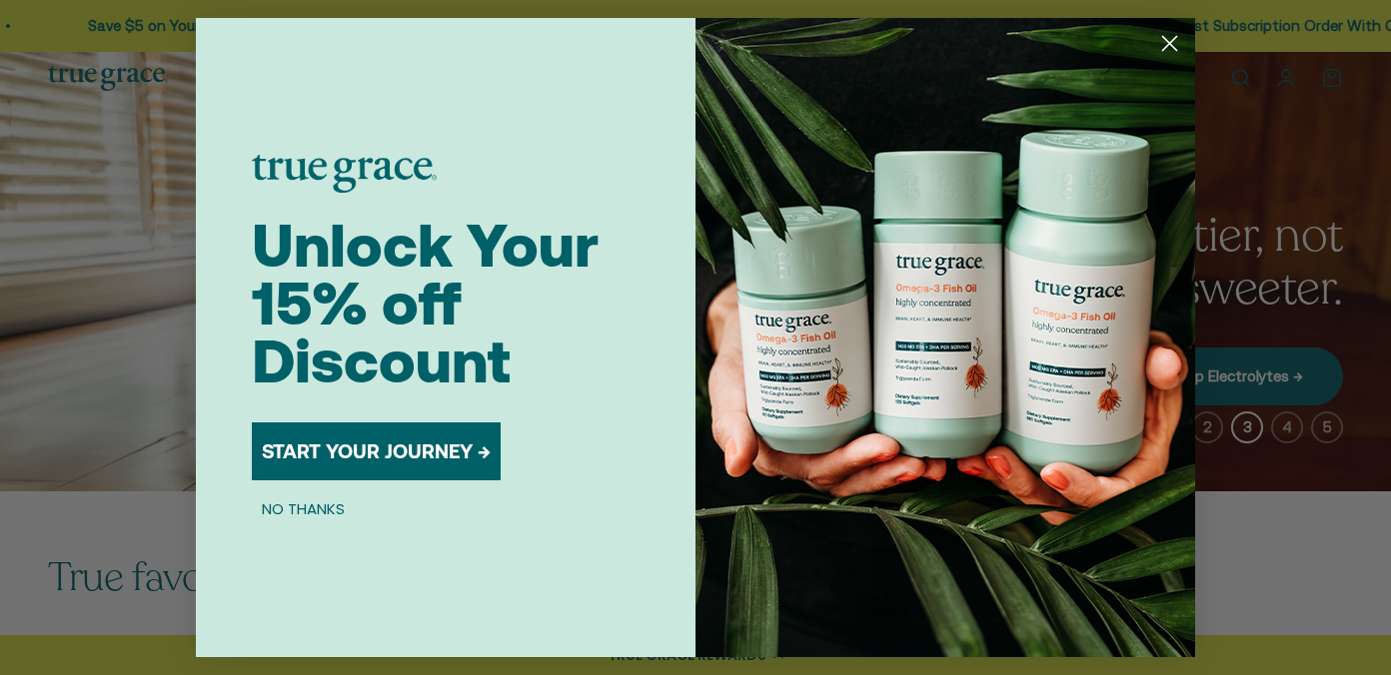
scroll to position [28, 0]
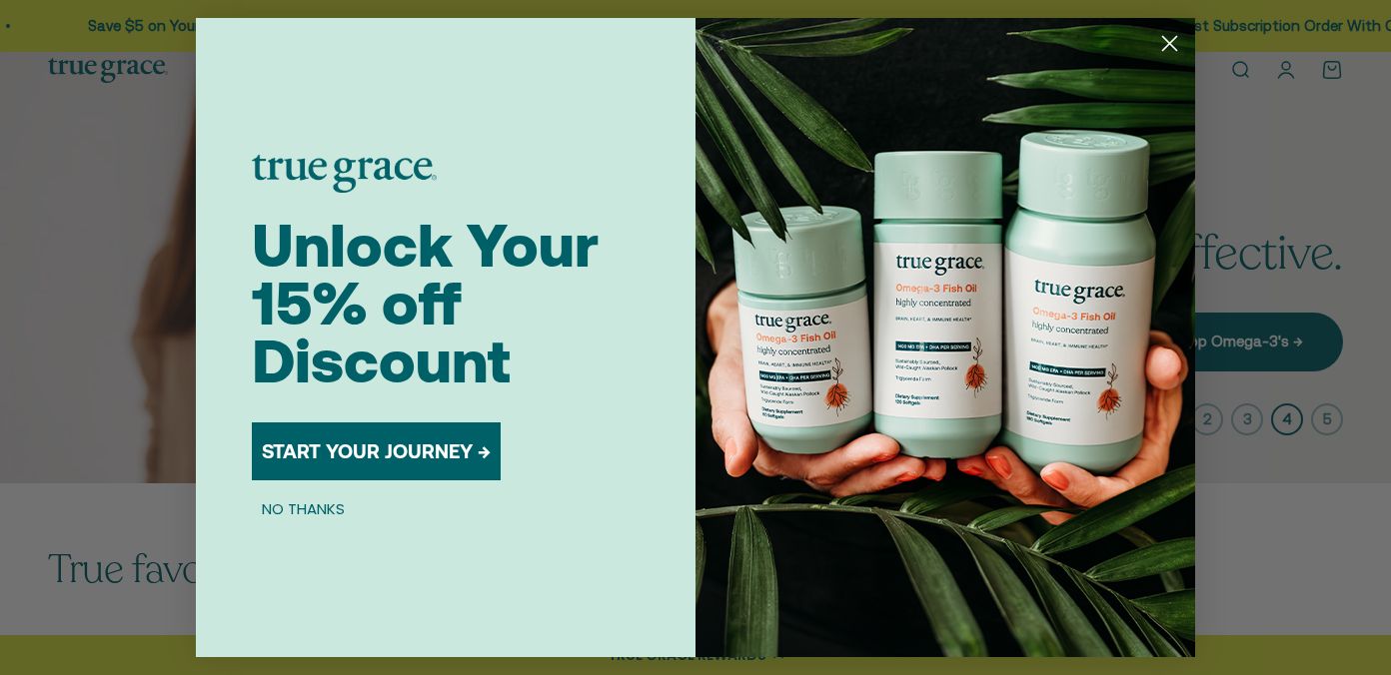
click at [1166, 53] on circle "Close dialog" at bounding box center [1169, 43] width 33 height 33
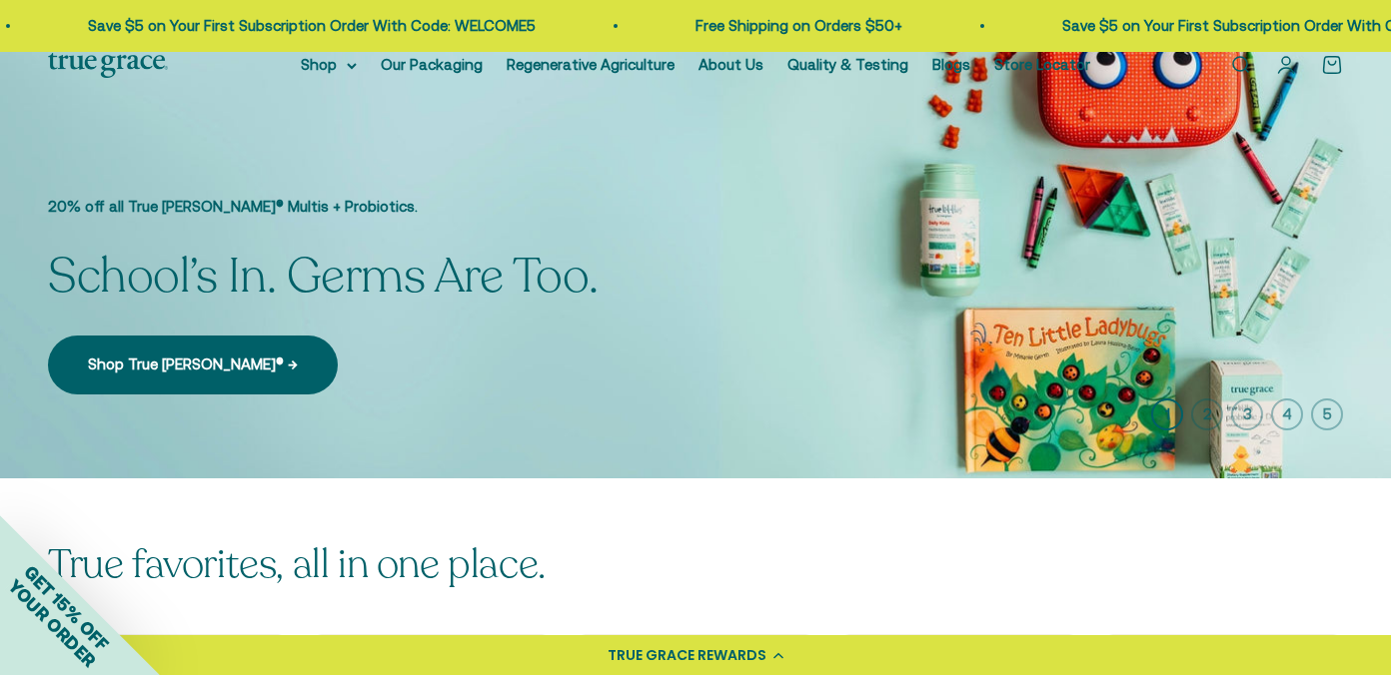
scroll to position [0, 0]
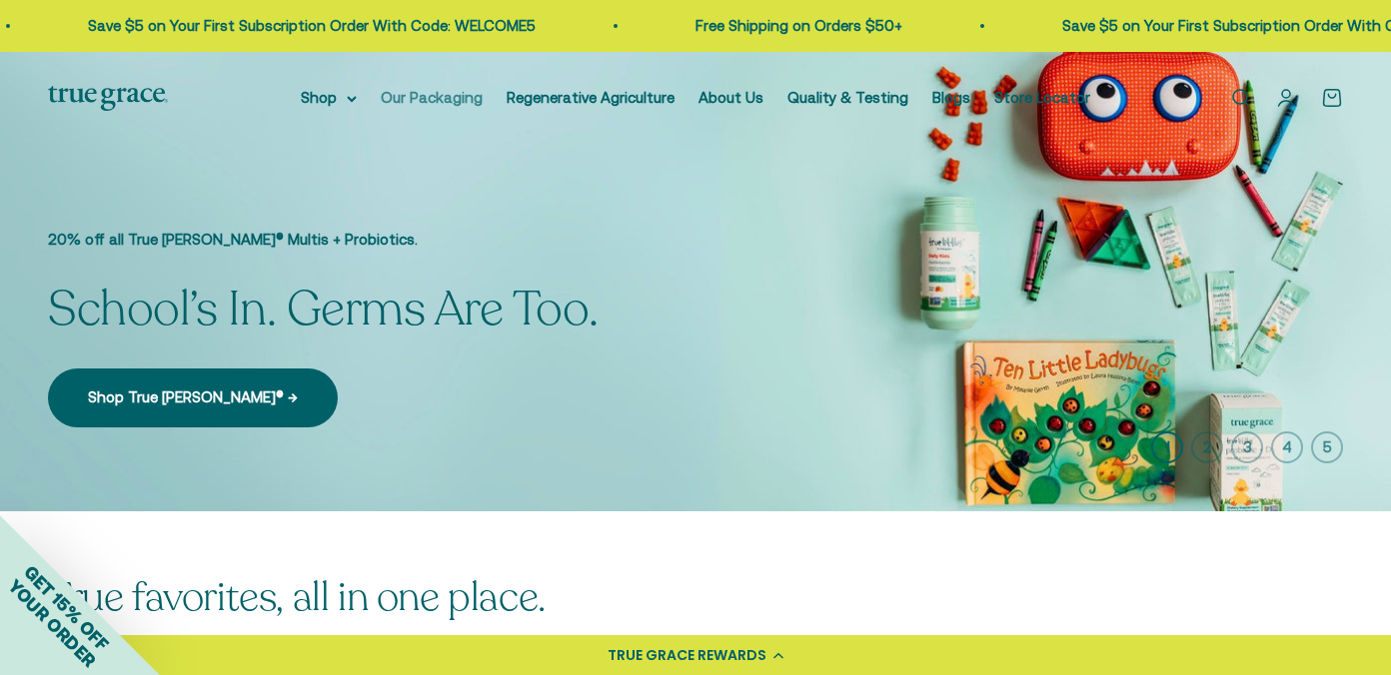
click at [426, 93] on link "Our Packaging" at bounding box center [432, 97] width 102 height 17
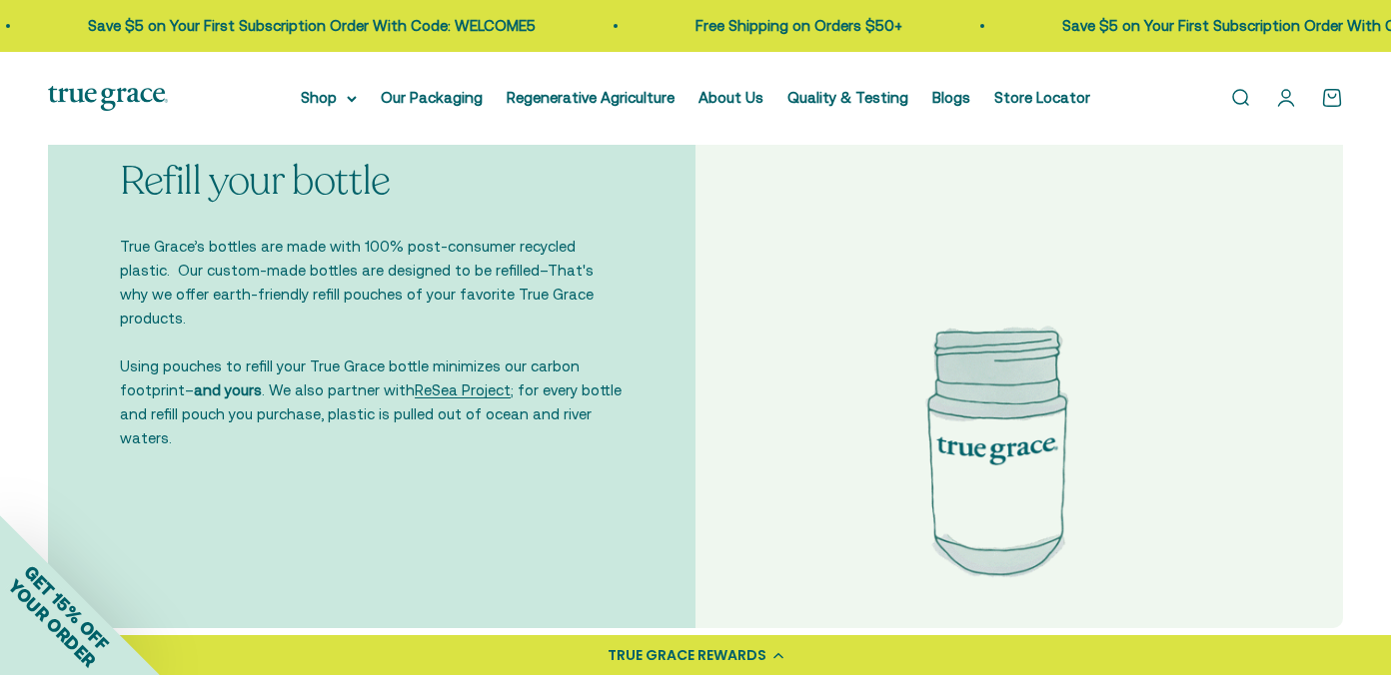
scroll to position [3578, 0]
click at [595, 107] on li "Regenerative Agriculture" at bounding box center [590, 98] width 168 height 24
click at [623, 100] on link "Regenerative Agriculture" at bounding box center [590, 97] width 168 height 17
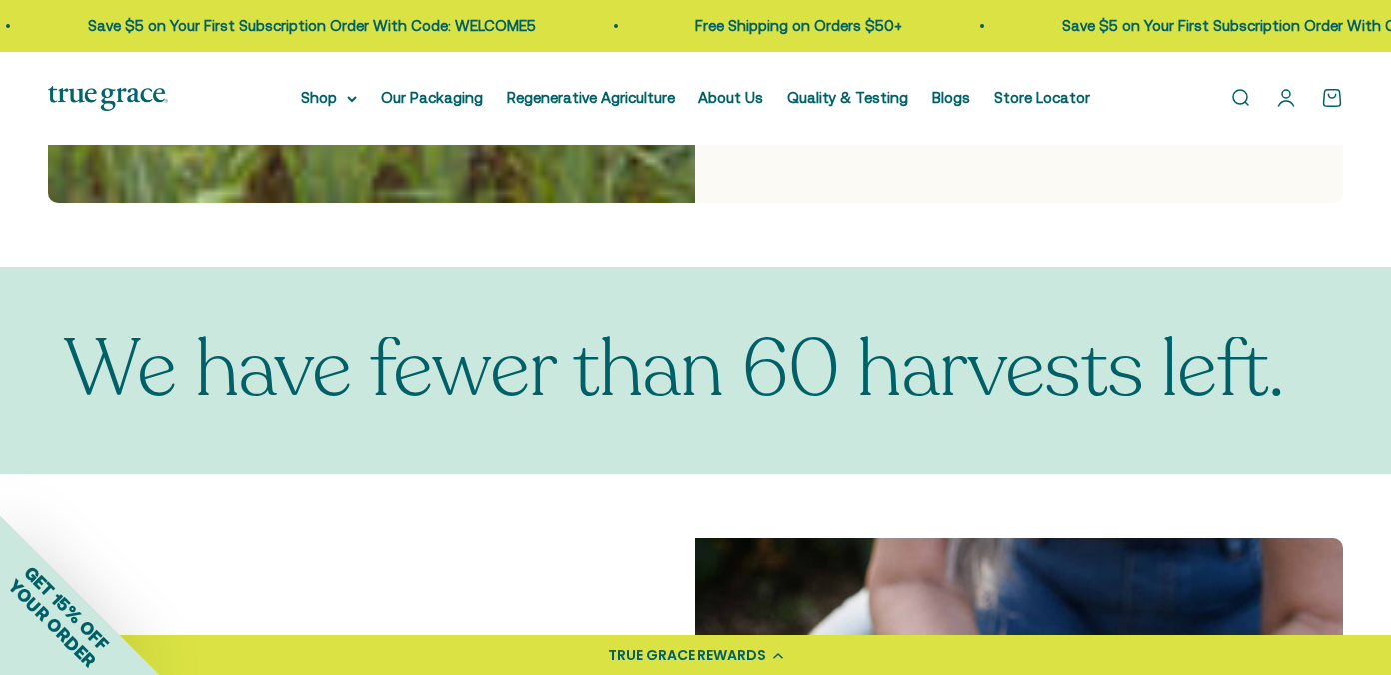
scroll to position [1007, 0]
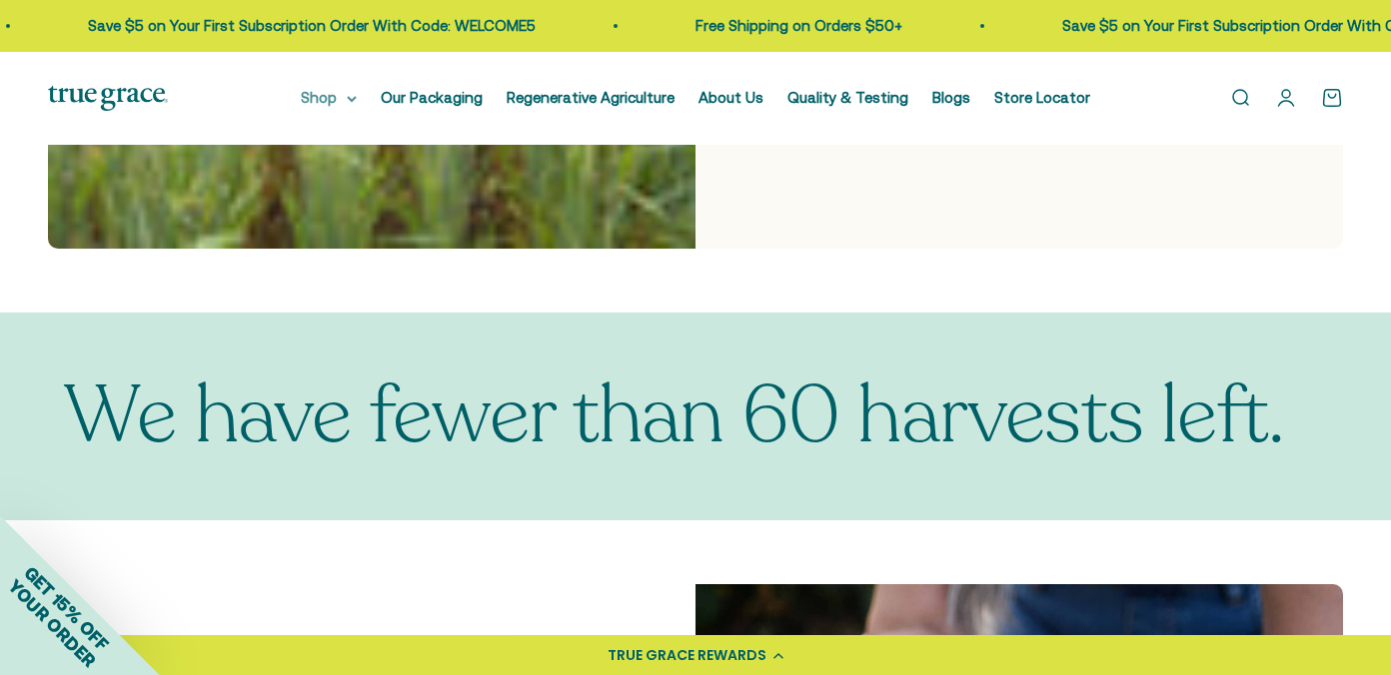
click at [344, 96] on summary "Shop" at bounding box center [329, 98] width 56 height 24
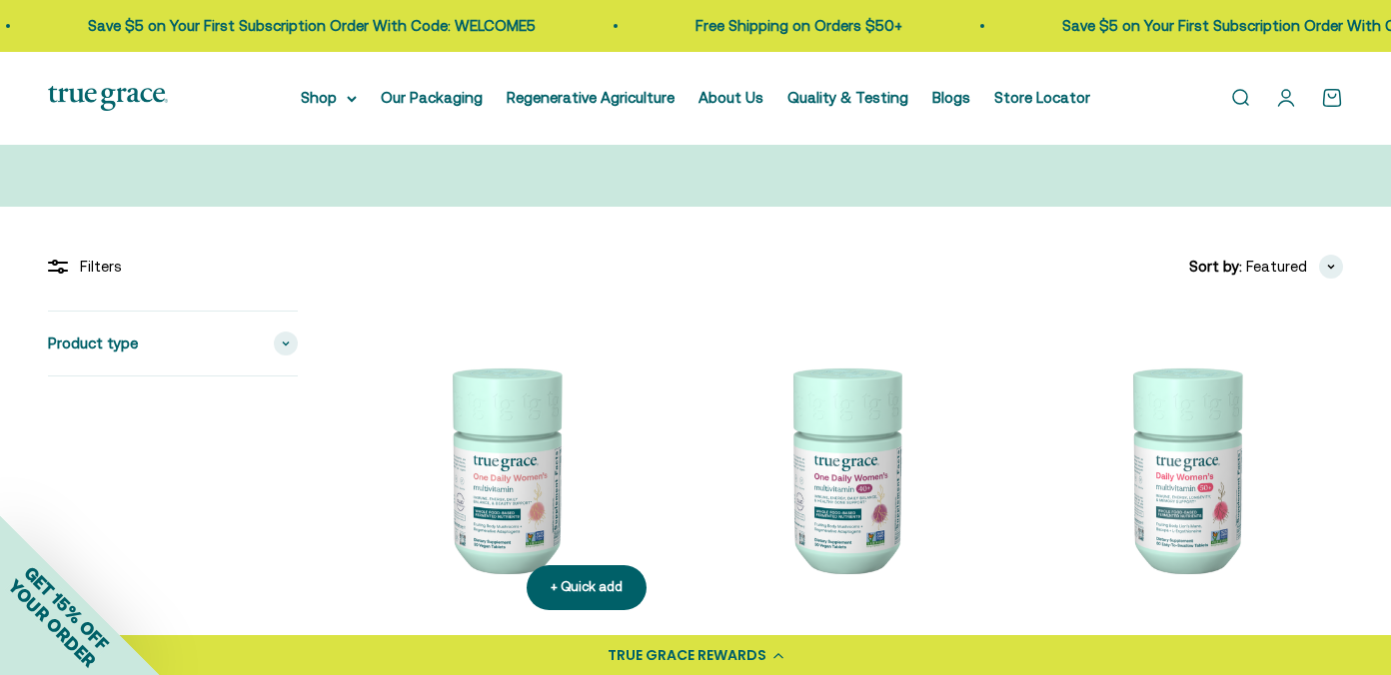
scroll to position [333, 0]
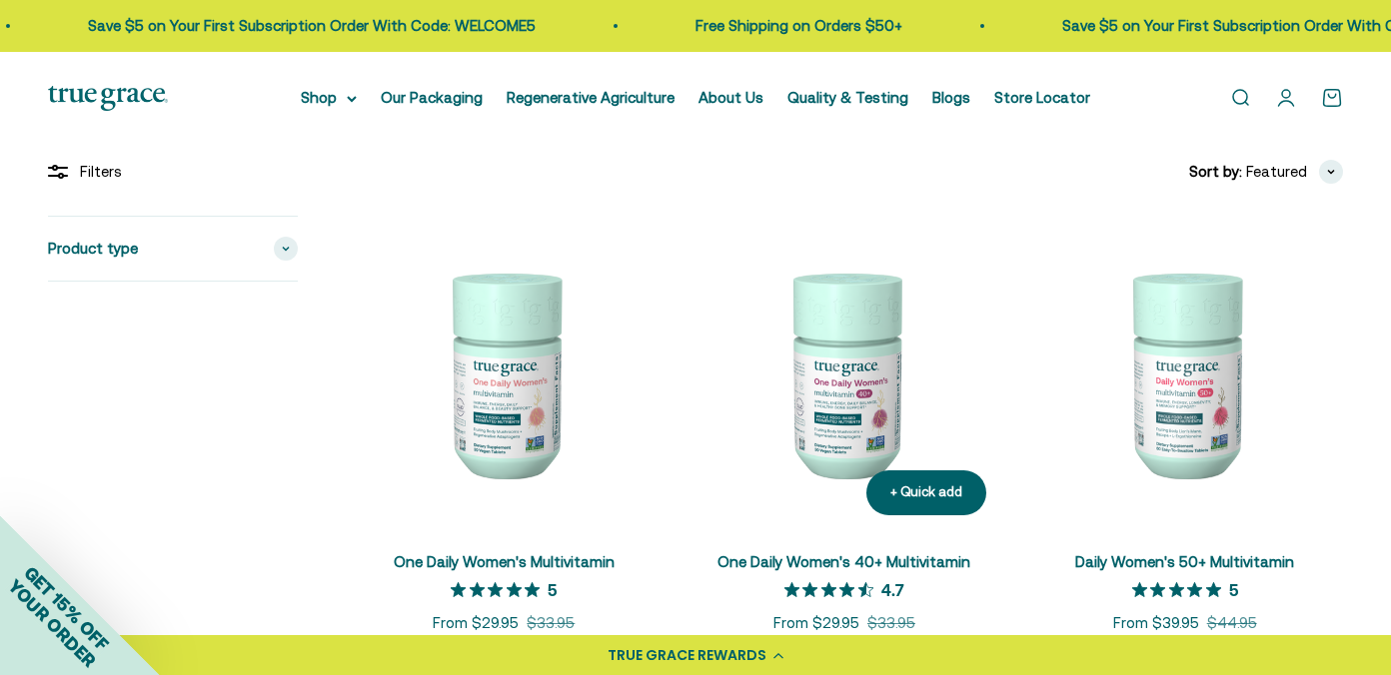
click at [828, 391] on img at bounding box center [844, 374] width 317 height 317
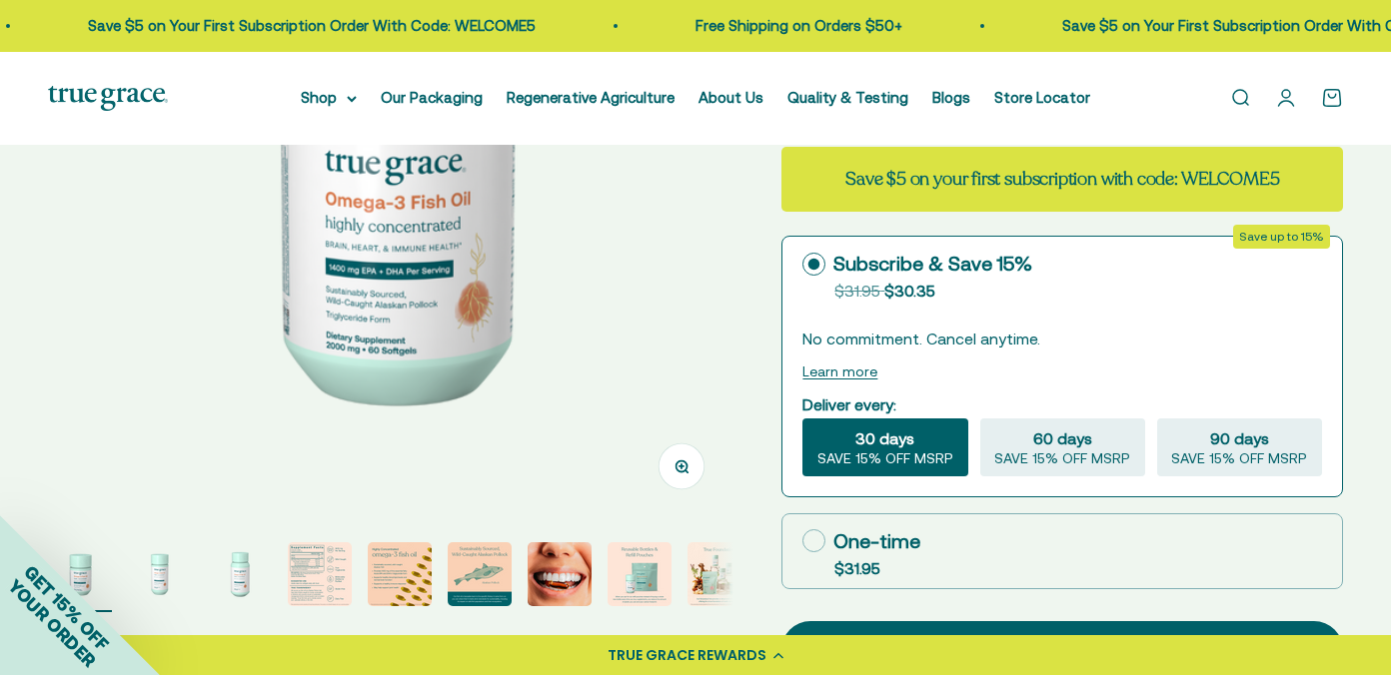
scroll to position [369, 0]
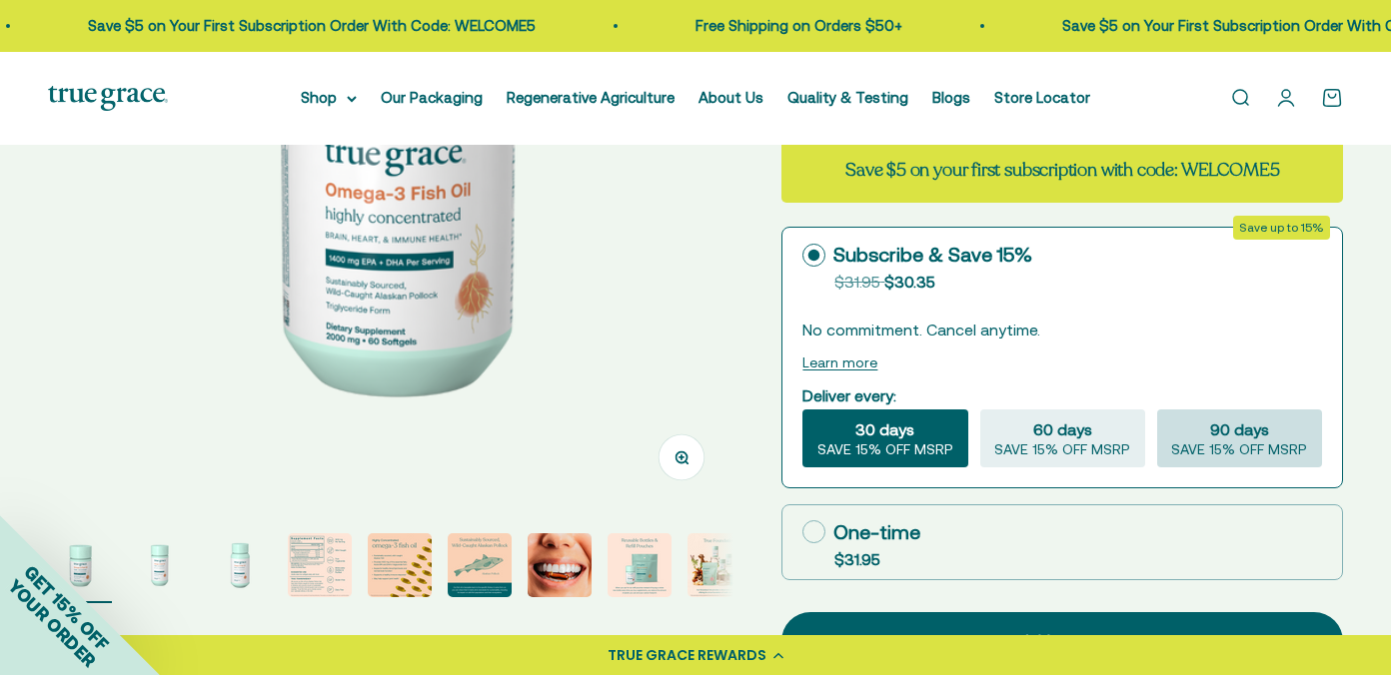
click at [1216, 424] on span "90 days" at bounding box center [1239, 430] width 59 height 24
click at [1157, 410] on input "90 days SAVE 15% OFF MSRP" at bounding box center [1156, 409] width 1 height 1
radio input "true"
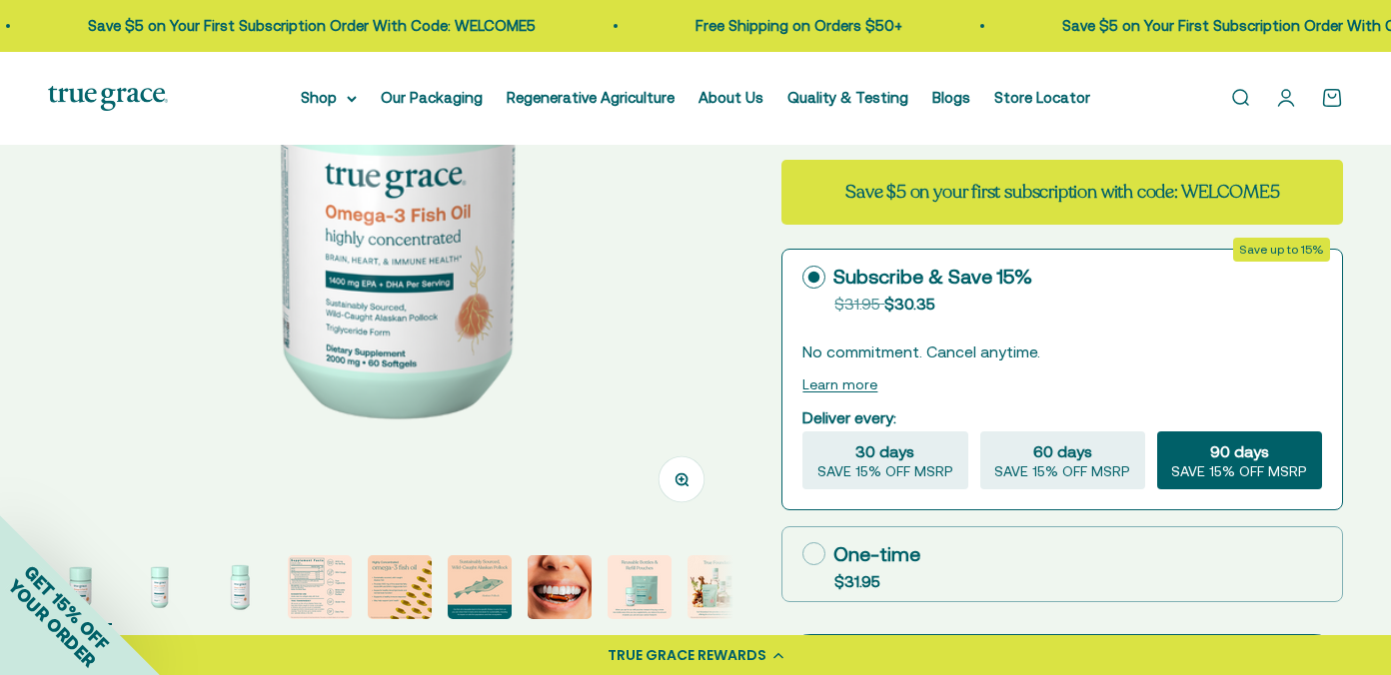
scroll to position [348, 0]
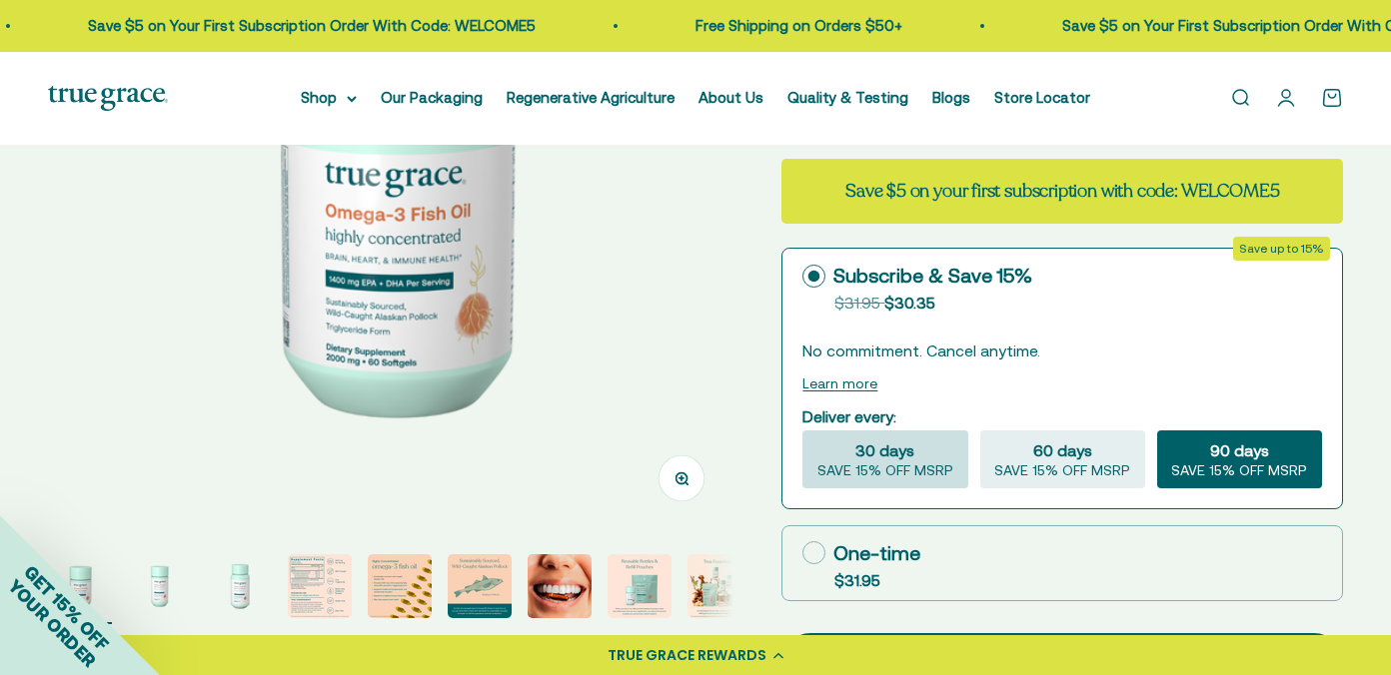
click at [864, 473] on span "SAVE 15% OFF MSRP" at bounding box center [885, 472] width 136 height 18
click at [802, 431] on input "30 days SAVE 15% OFF MSRP" at bounding box center [801, 430] width 1 height 1
radio input "true"
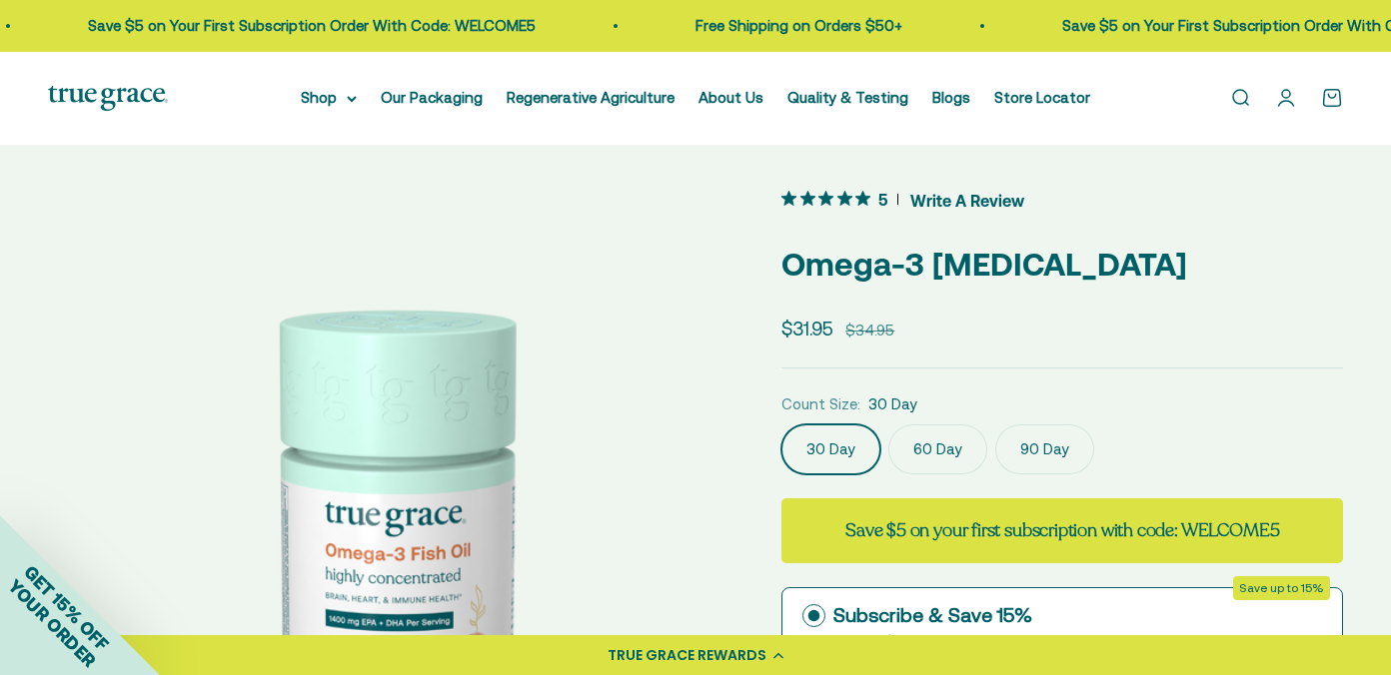
scroll to position [0, 0]
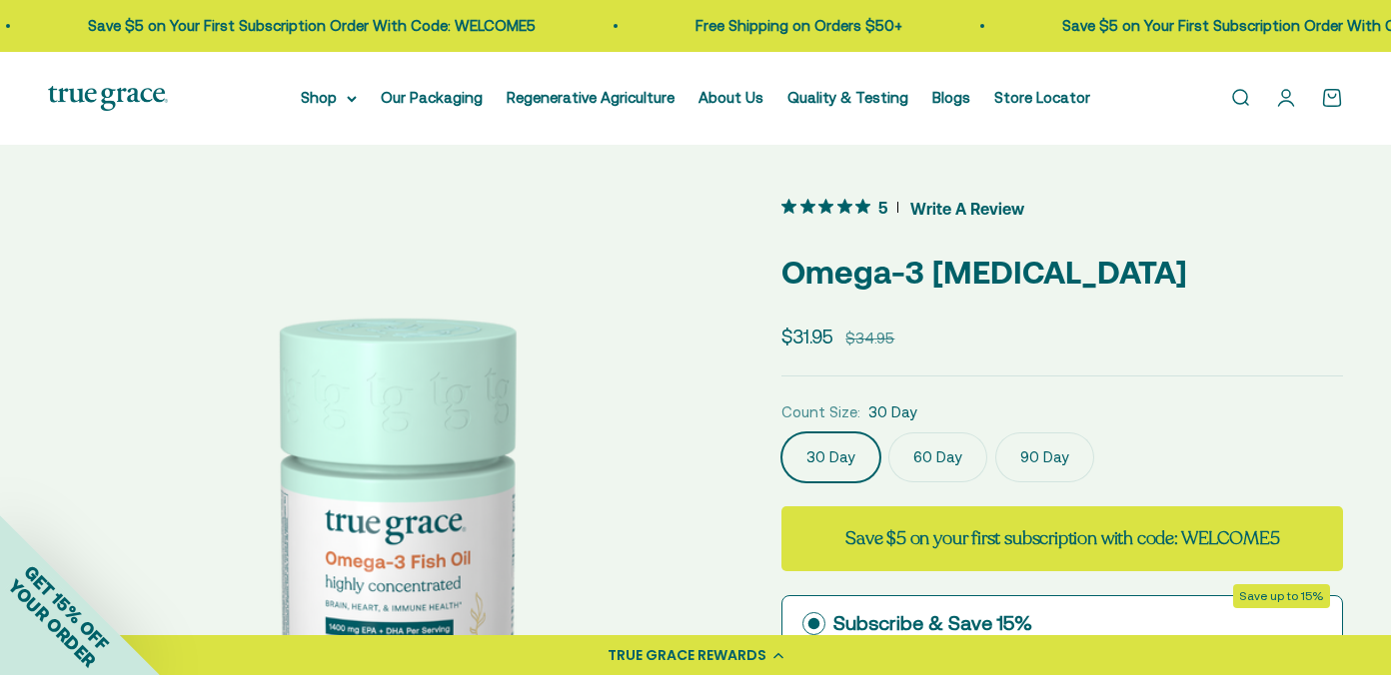
click at [1050, 460] on label "90 Day" at bounding box center [1044, 458] width 99 height 50
click at [781, 433] on input "90 Day" at bounding box center [780, 432] width 1 height 1
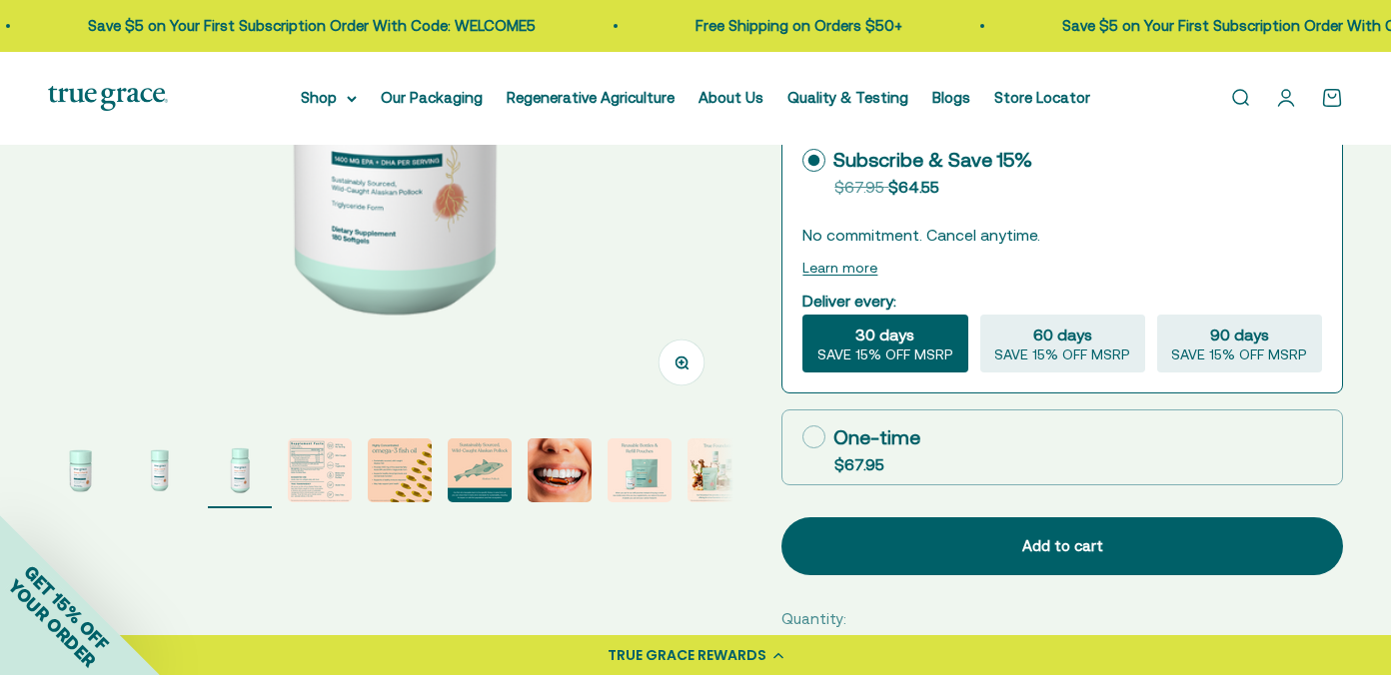
scroll to position [499, 0]
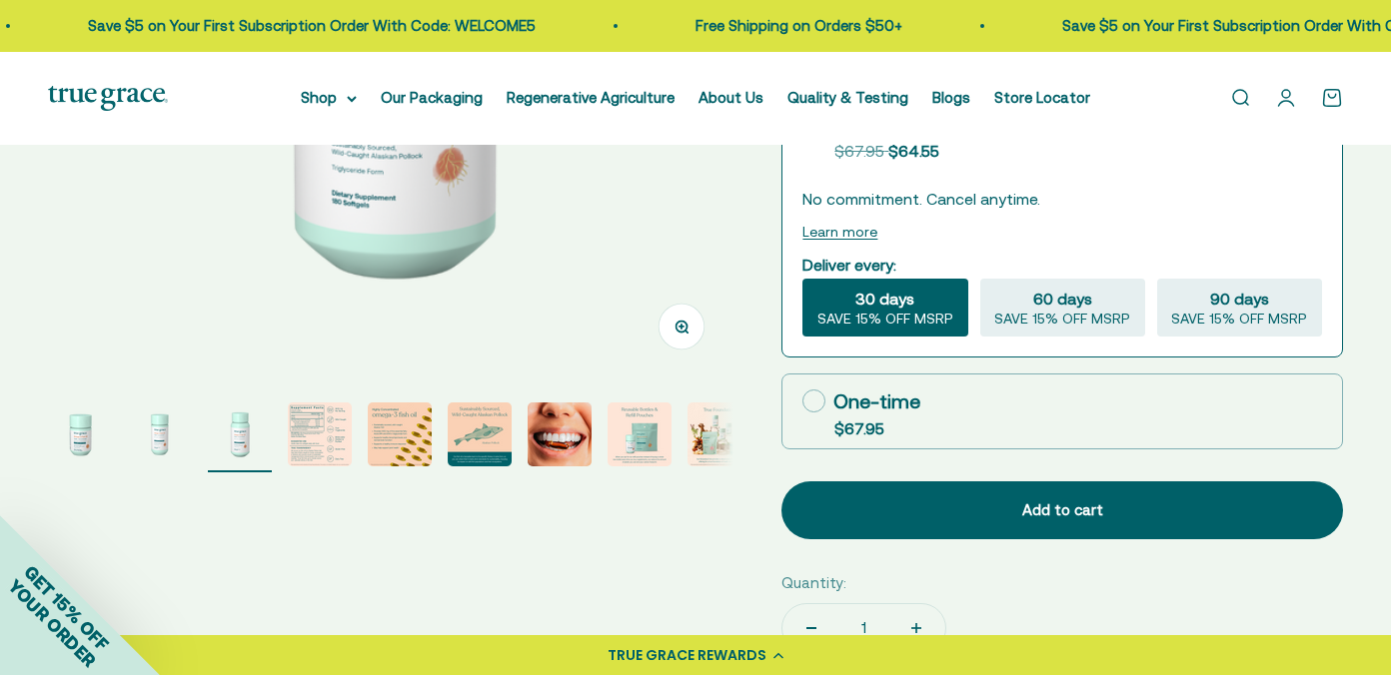
click at [808, 403] on icon at bounding box center [813, 401] width 23 height 23
click at [802, 402] on input "One-time $67.95" at bounding box center [801, 401] width 1 height 1
radio input "true"
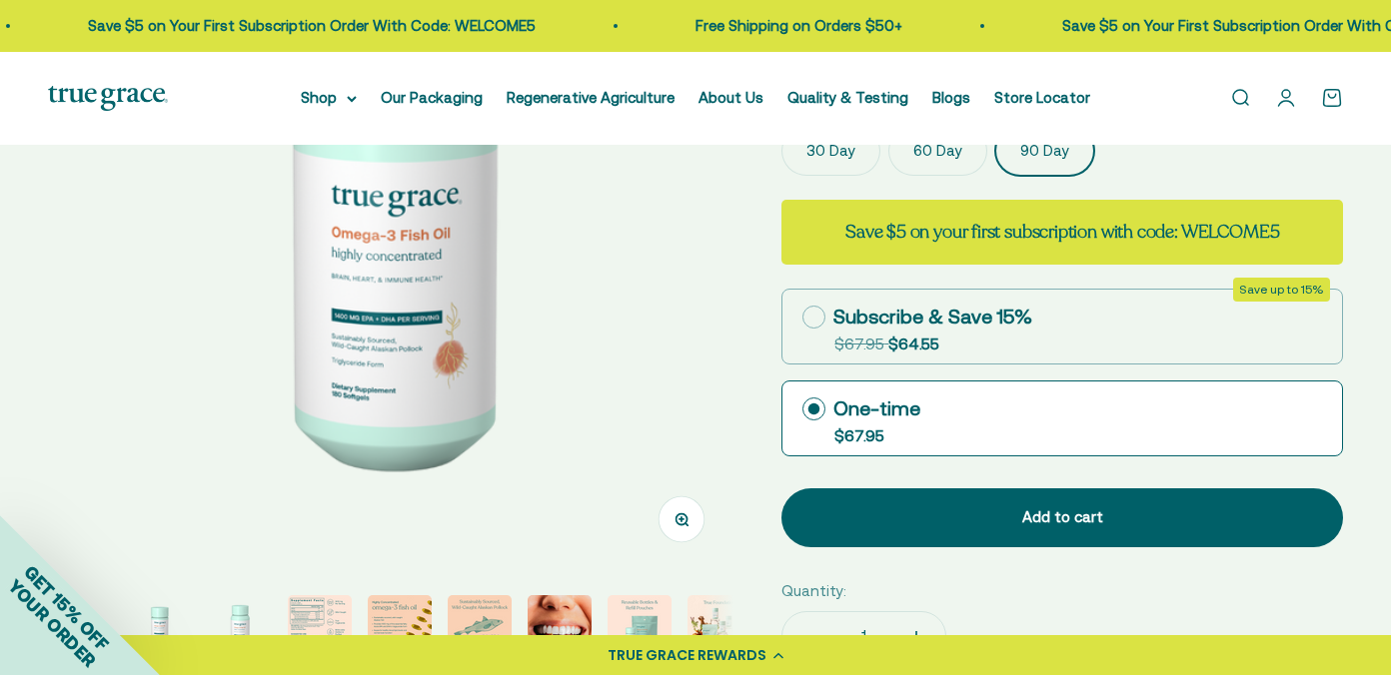
scroll to position [294, 0]
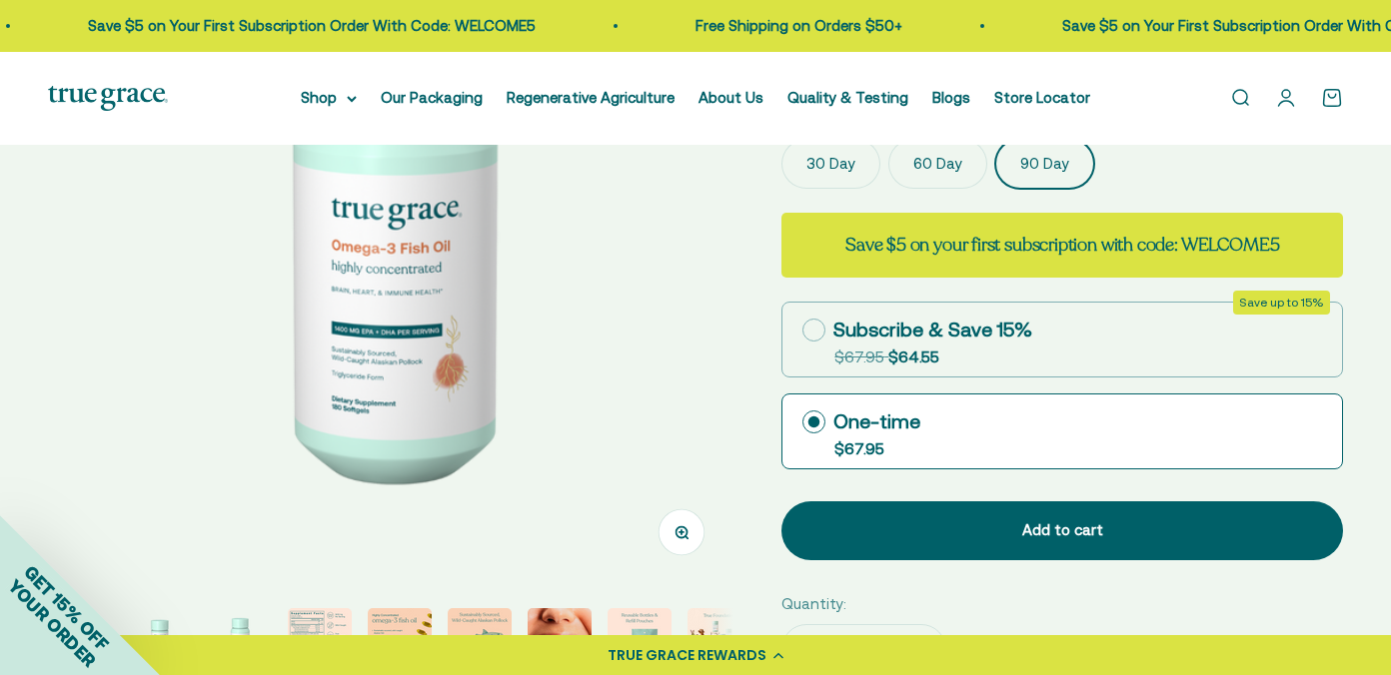
click at [627, 332] on img at bounding box center [391, 241] width 685 height 685
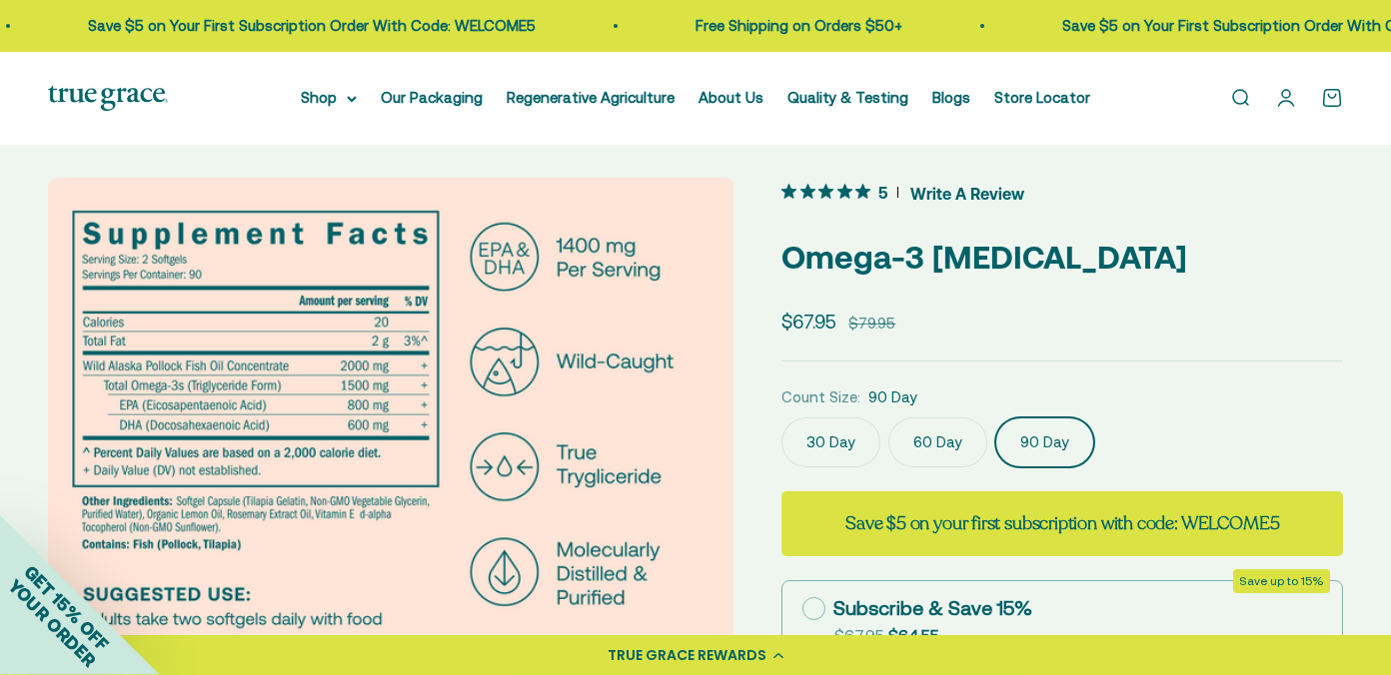
scroll to position [0, 0]
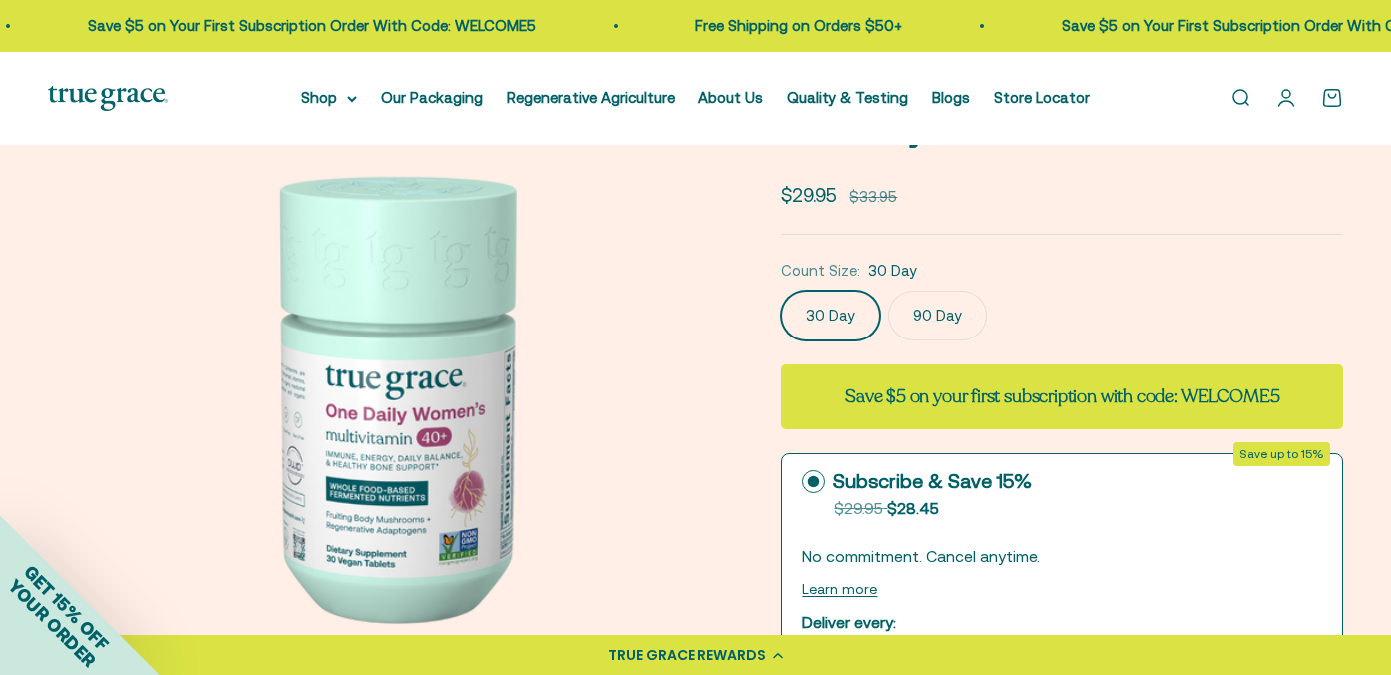
scroll to position [143, 0]
click at [943, 306] on label "90 Day" at bounding box center [937, 315] width 99 height 50
click at [781, 290] on input "90 Day" at bounding box center [780, 289] width 1 height 1
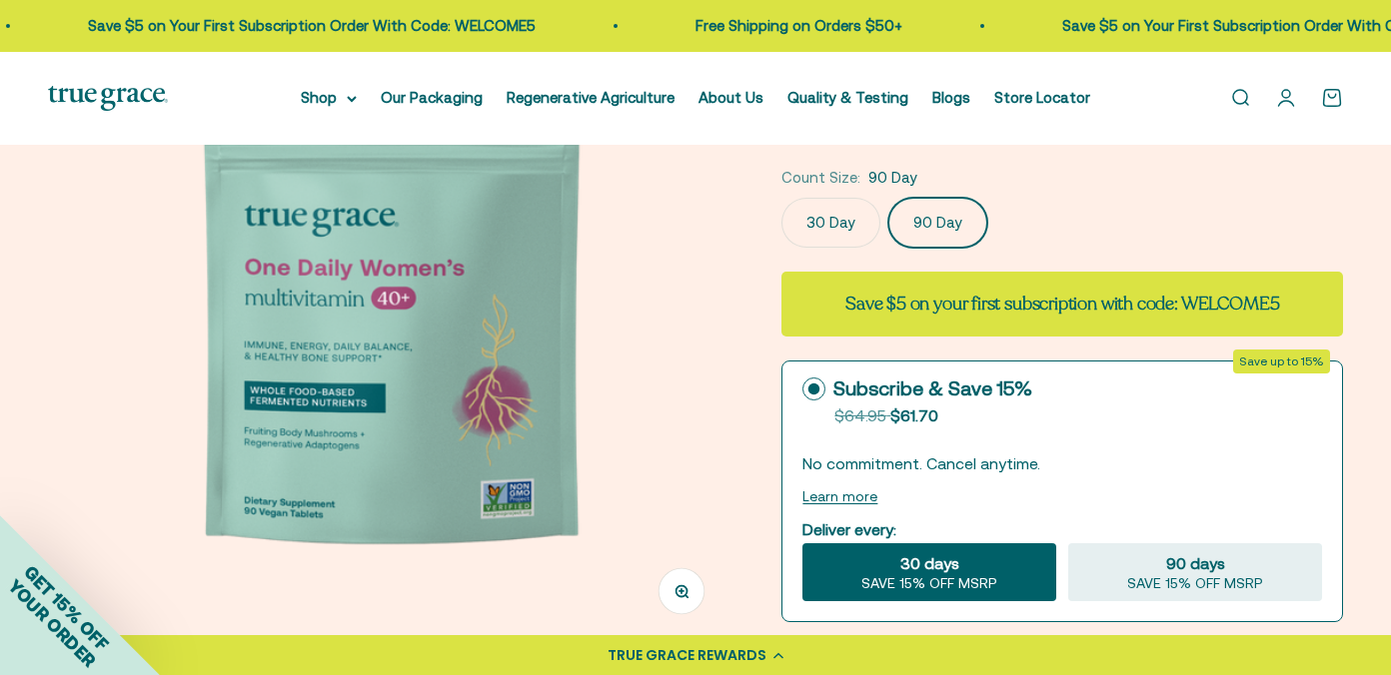
scroll to position [241, 0]
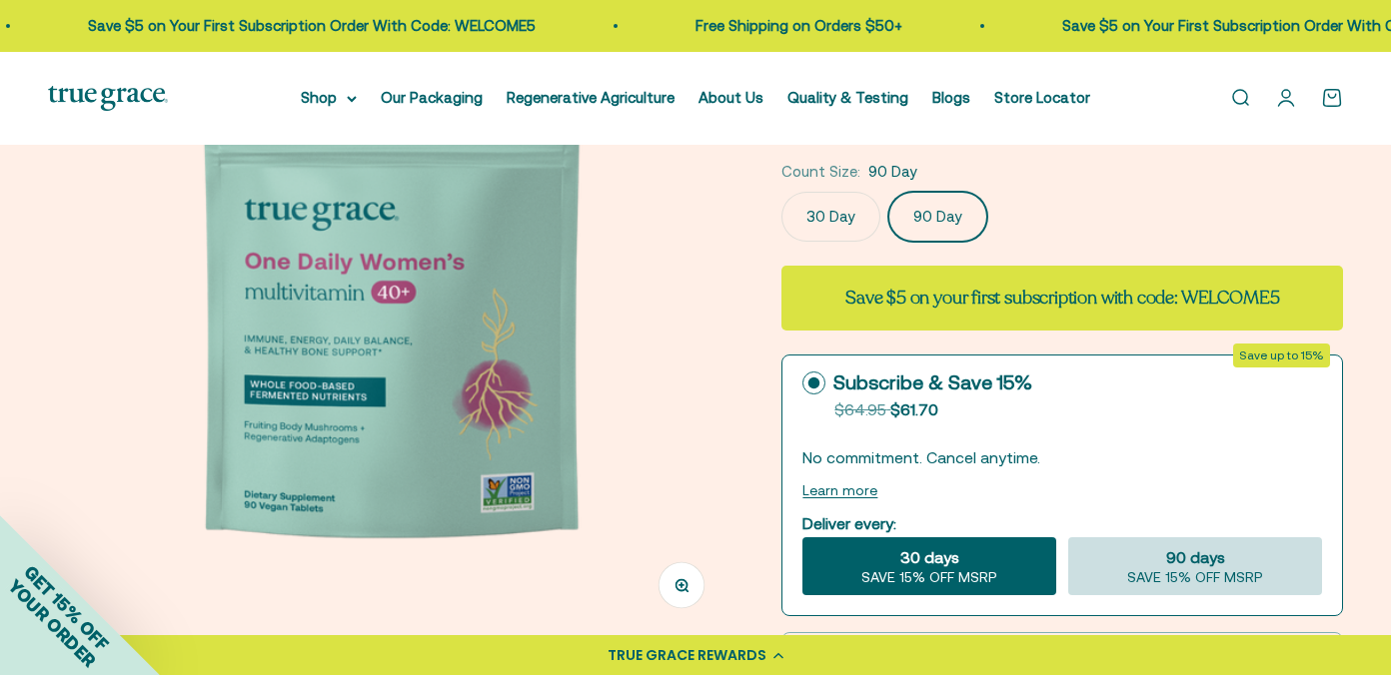
click at [1144, 577] on span "SAVE 15% OFF MSRP" at bounding box center [1195, 578] width 136 height 18
click at [1068, 537] on input "90 days SAVE 15% OFF MSRP" at bounding box center [1067, 536] width 1 height 1
radio input "true"
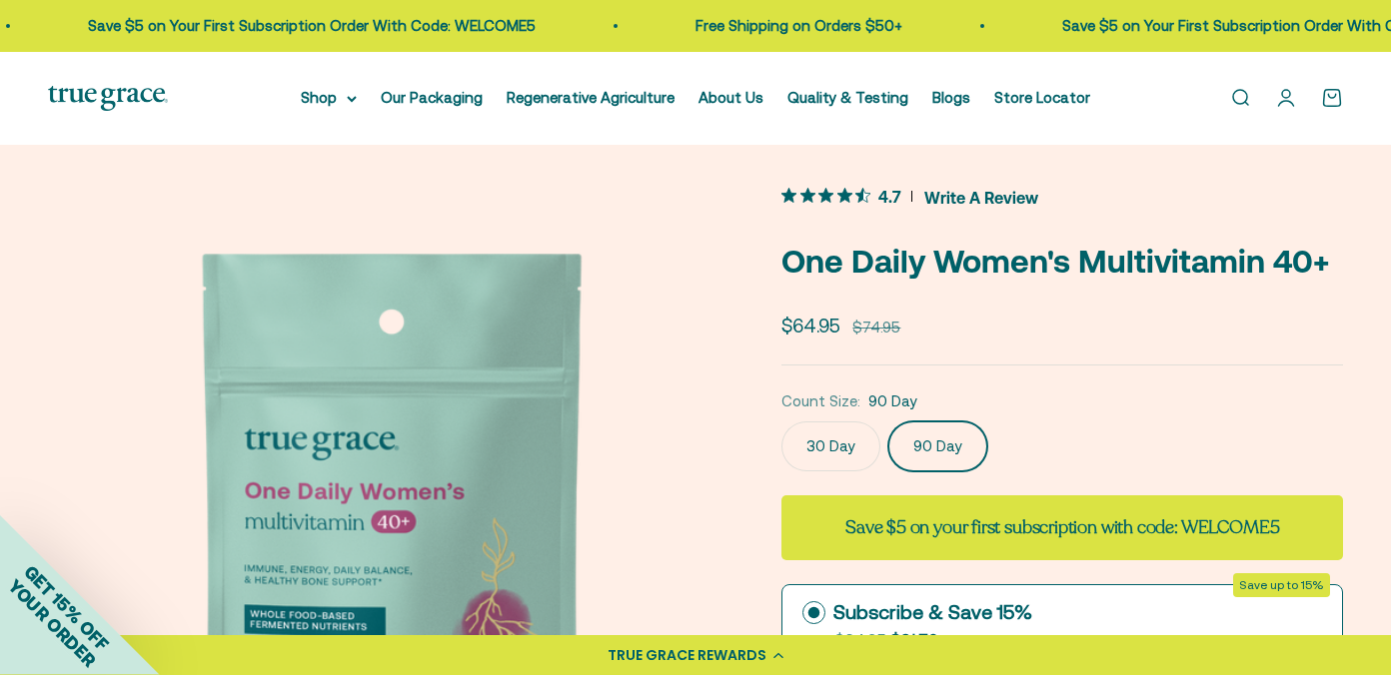
scroll to position [0, 0]
